Goal: Information Seeking & Learning: Learn about a topic

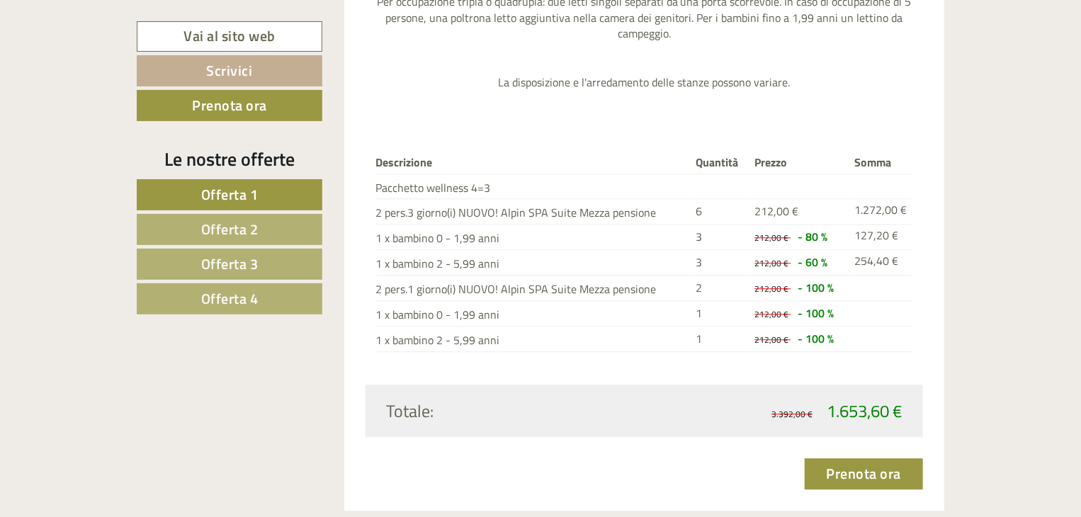
scroll to position [1630, 0]
click at [295, 232] on link "Offerta 2" at bounding box center [230, 229] width 186 height 31
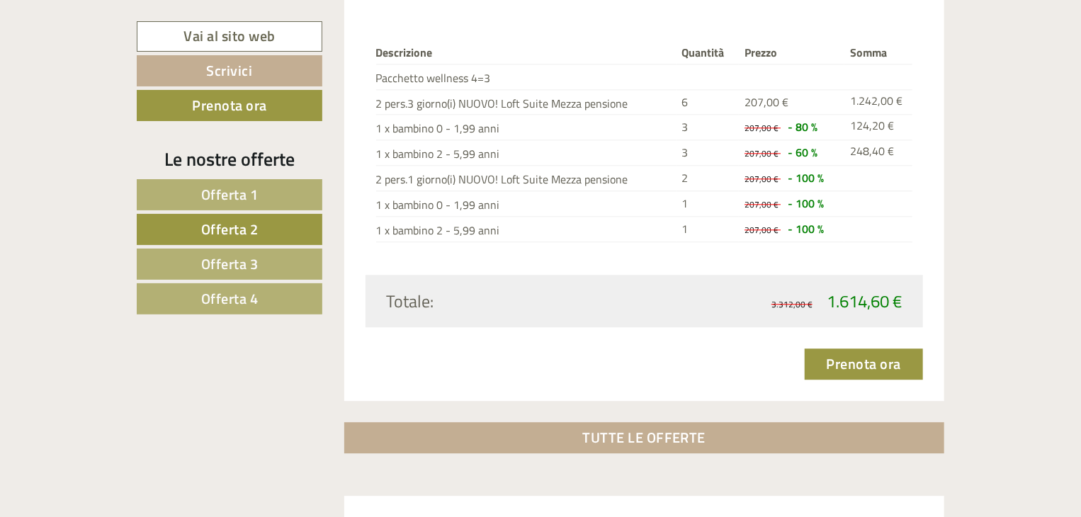
scroll to position [1754, 0]
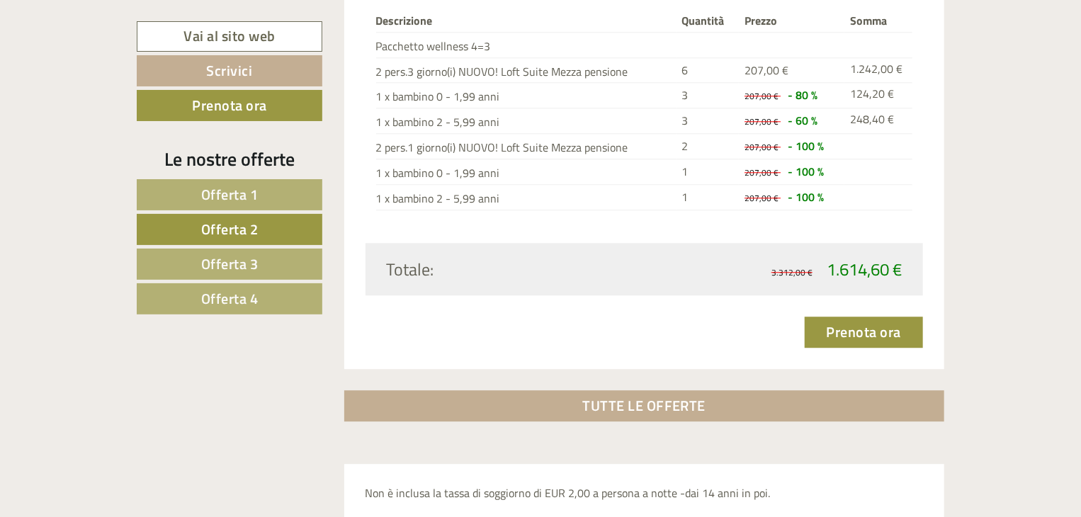
click at [291, 259] on link "Offerta 3" at bounding box center [230, 264] width 186 height 31
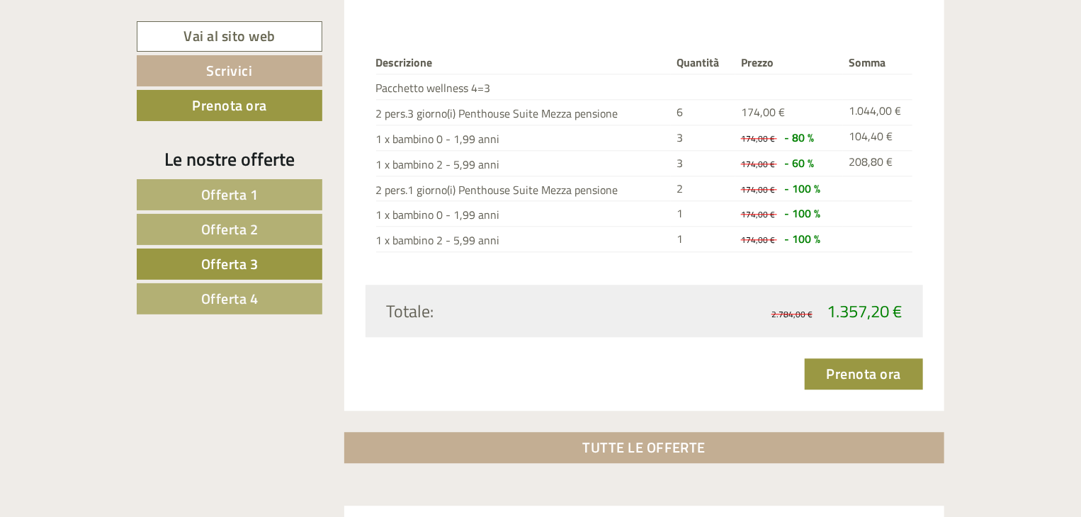
scroll to position [1783, 0]
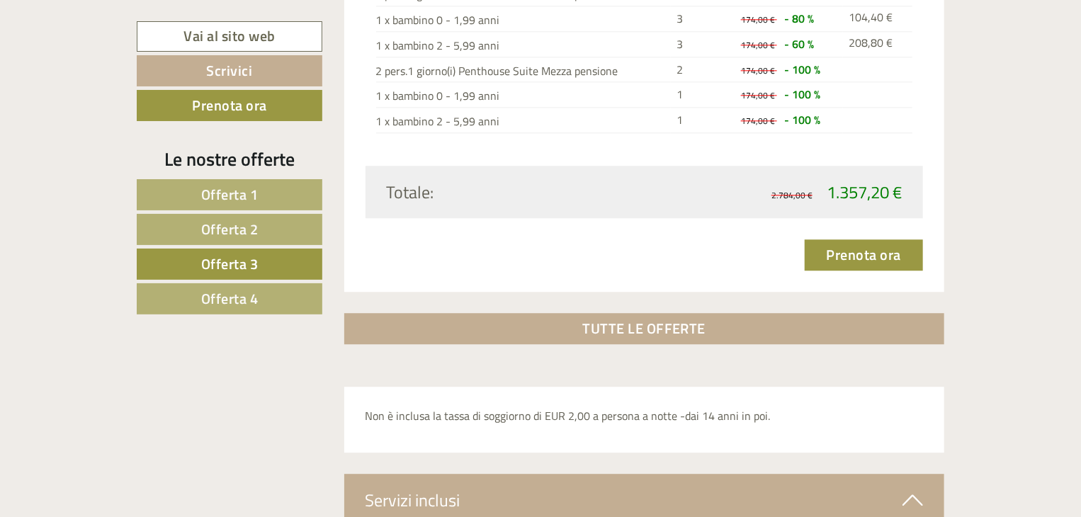
click at [309, 305] on link "Offerta 4" at bounding box center [230, 298] width 186 height 31
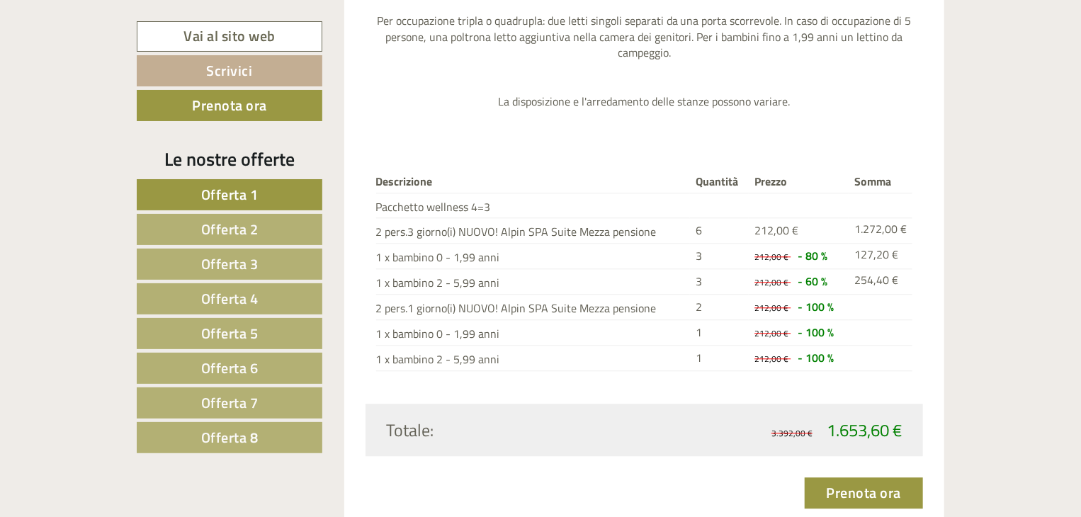
scroll to position [1644, 0]
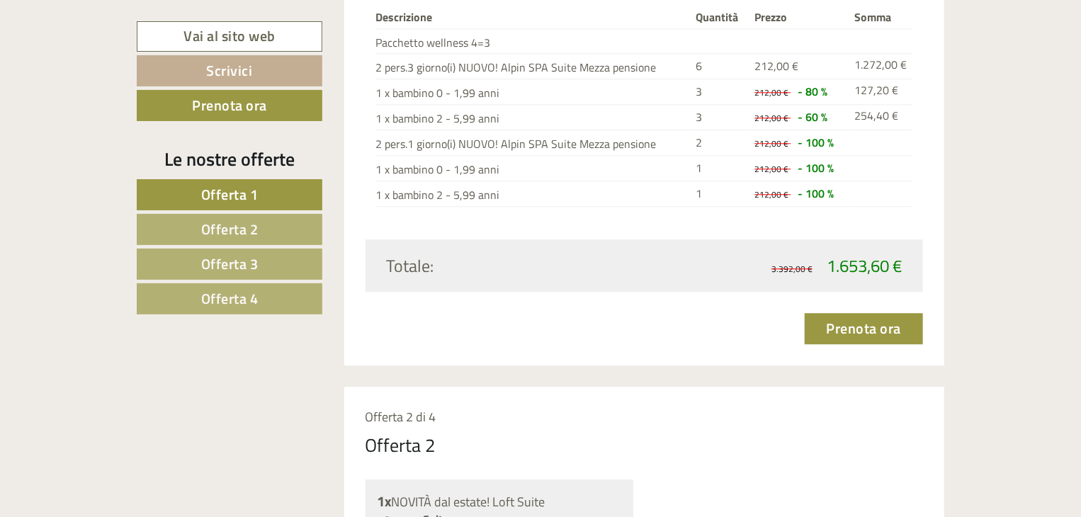
scroll to position [1786, 0]
